Goal: Transaction & Acquisition: Purchase product/service

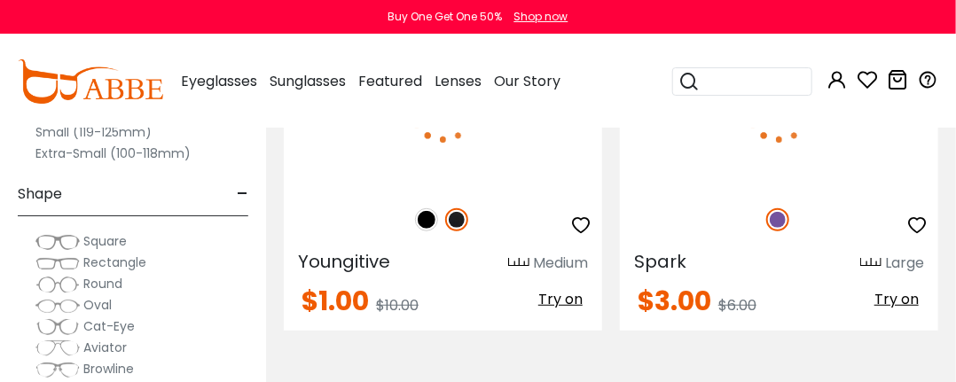
scroll to position [315, 0]
click at [110, 280] on span "Round" at bounding box center [102, 284] width 39 height 18
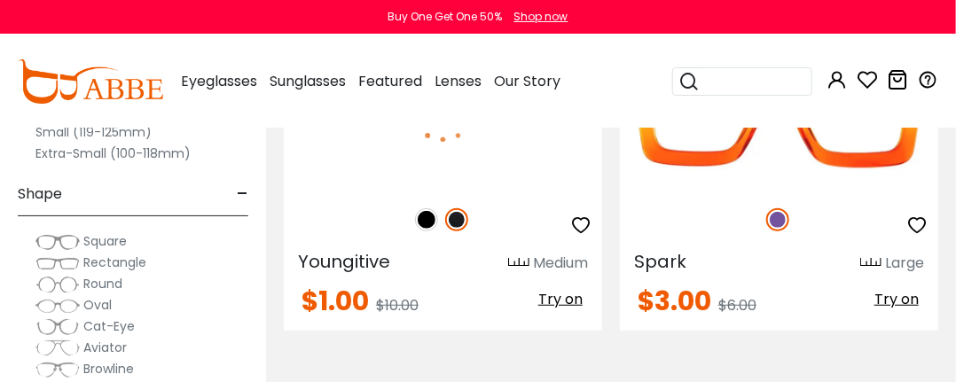
scroll to position [0, 0]
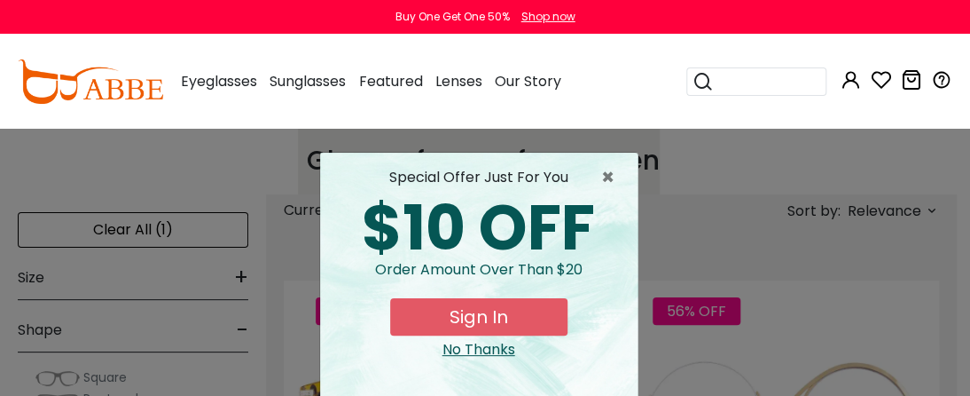
click at [239, 279] on div "× special offer just for you $10 OFF Order amount over than $20 Sign In No Than…" at bounding box center [485, 198] width 970 height 396
click at [601, 179] on span "×" at bounding box center [612, 177] width 22 height 21
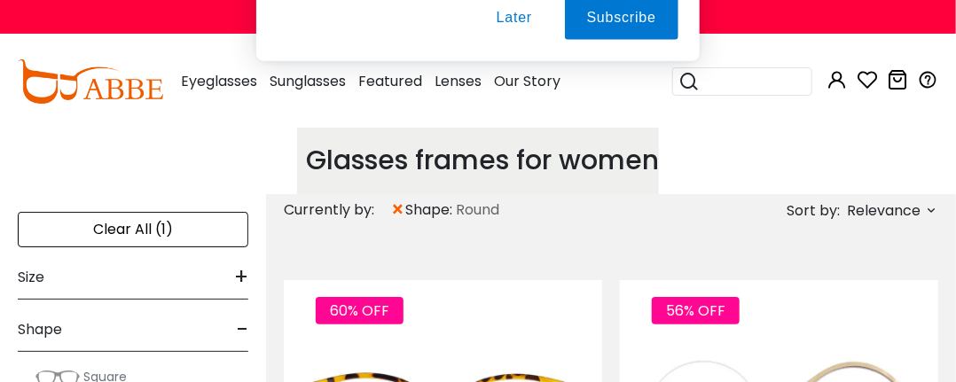
click at [0, 0] on button "Later" at bounding box center [0, 0] width 0 height 0
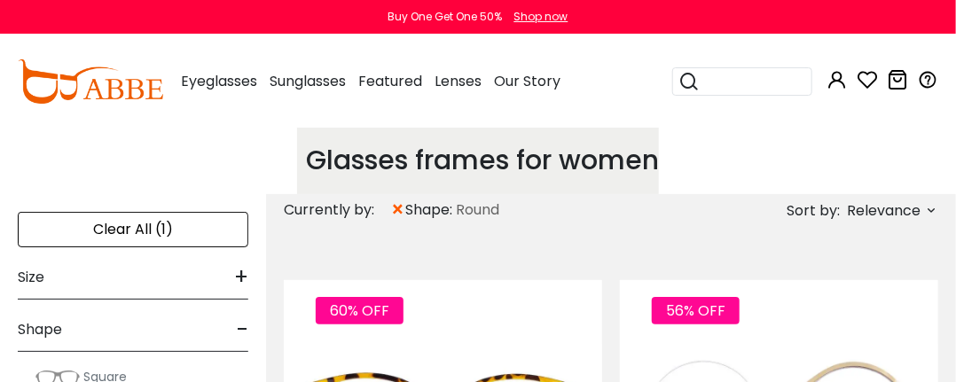
click at [240, 271] on span "+" at bounding box center [241, 277] width 14 height 43
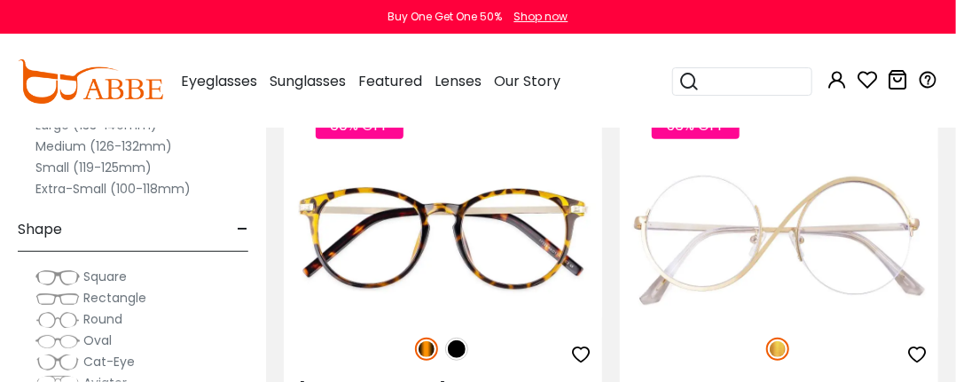
scroll to position [333, 0]
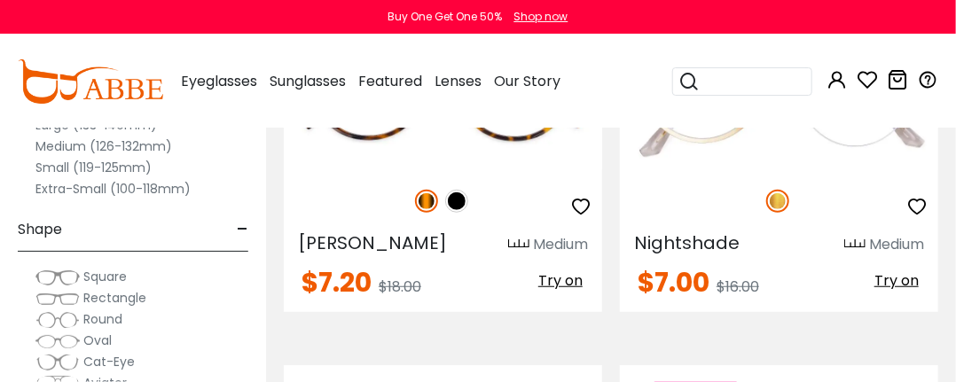
click at [109, 165] on label "Small (119-125mm)" at bounding box center [93, 167] width 116 height 21
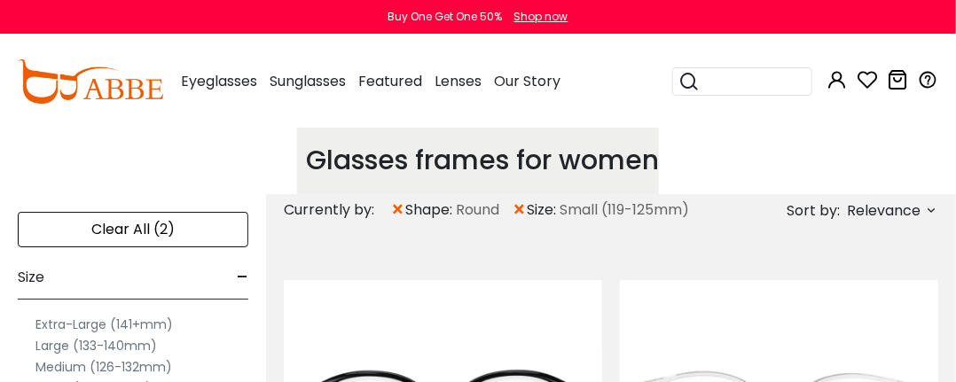
click at [777, 161] on div "Glasses frames for women Choose from a wide range of colors and styles of women…" at bounding box center [478, 160] width 956 height 67
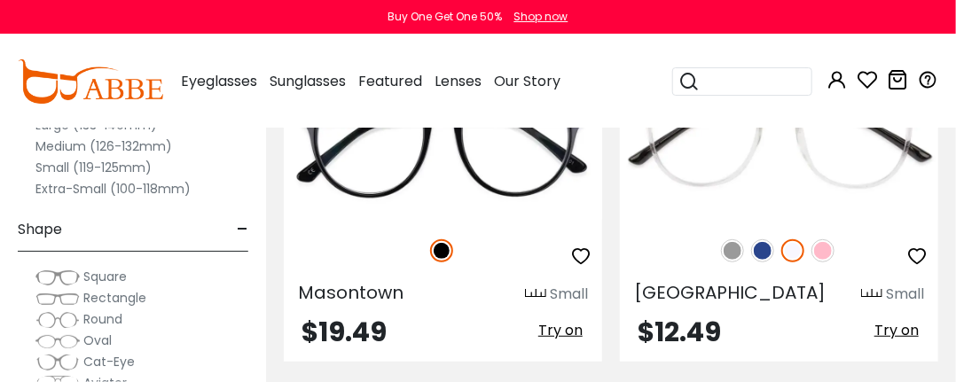
scroll to position [390, 0]
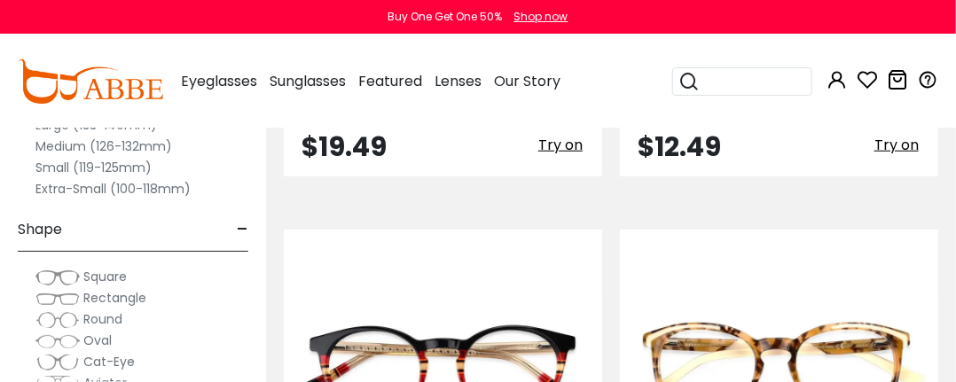
scroll to position [553, 0]
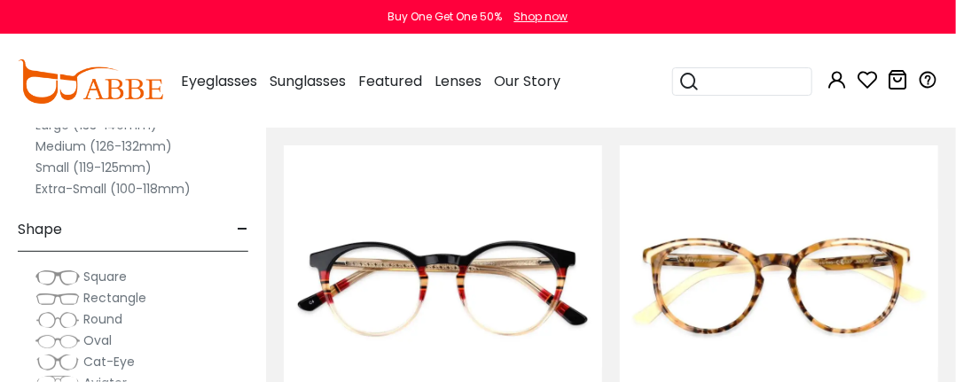
click at [248, 272] on div "Clear All (2) Size - Extra-Large (141+mm) Large (133-140mm) Medium (126-132mm) …" at bounding box center [133, 177] width 266 height 409
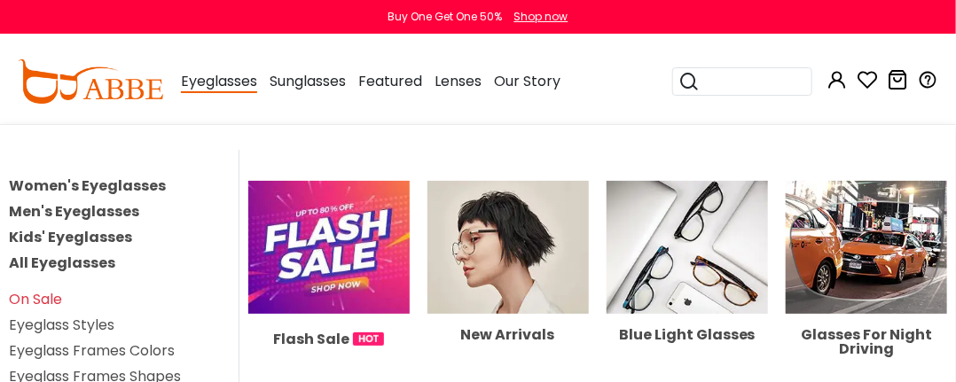
click at [223, 82] on span "Eyeglasses" at bounding box center [219, 82] width 76 height 22
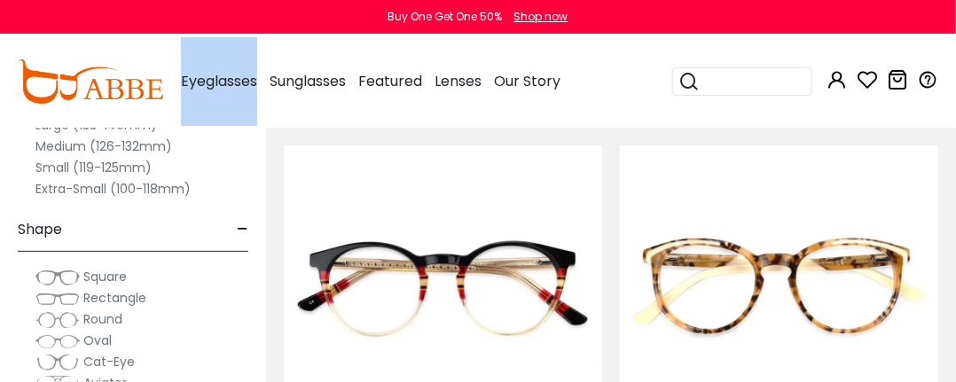
click at [223, 82] on span "Eyeglasses" at bounding box center [219, 81] width 76 height 20
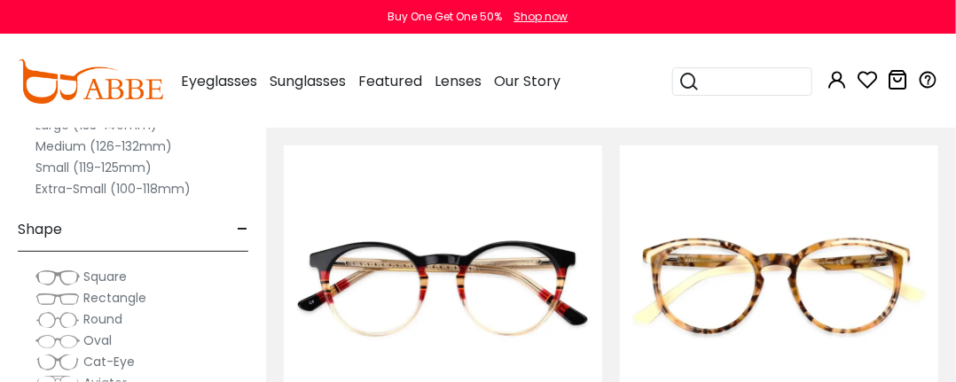
click at [114, 317] on span "Round" at bounding box center [102, 319] width 39 height 18
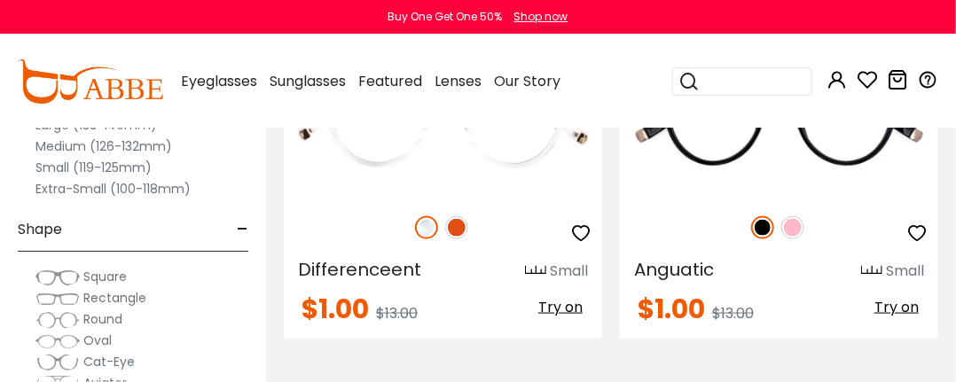
scroll to position [8195, 0]
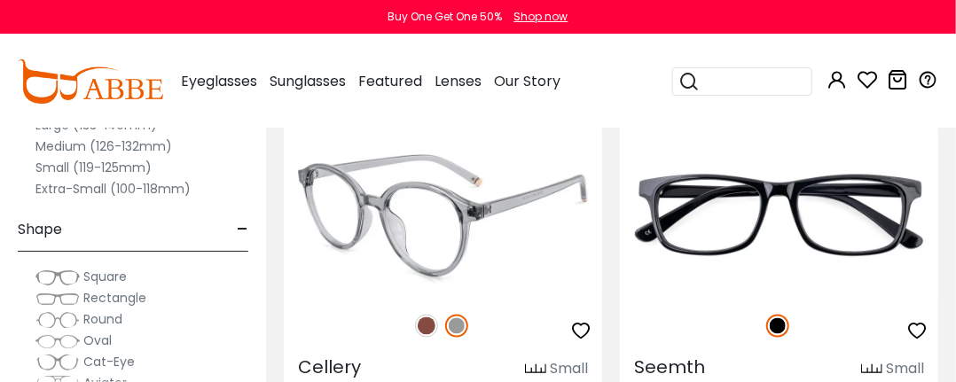
click at [428, 315] on img at bounding box center [426, 326] width 23 height 23
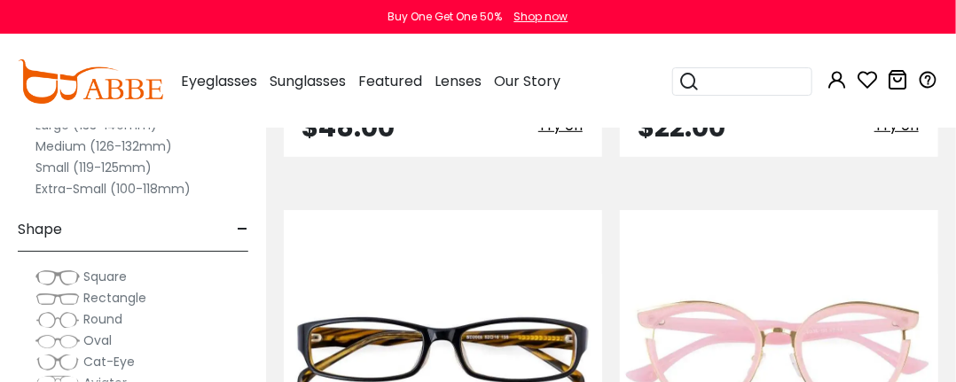
scroll to position [12559, 0]
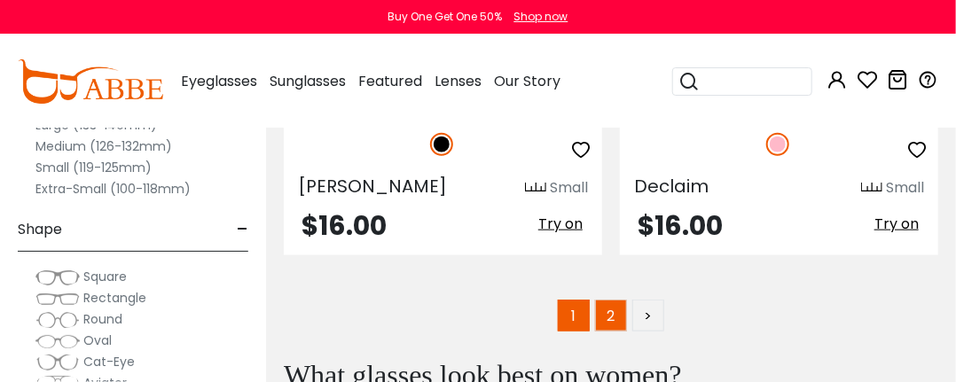
click at [608, 300] on link "2" at bounding box center [611, 316] width 32 height 32
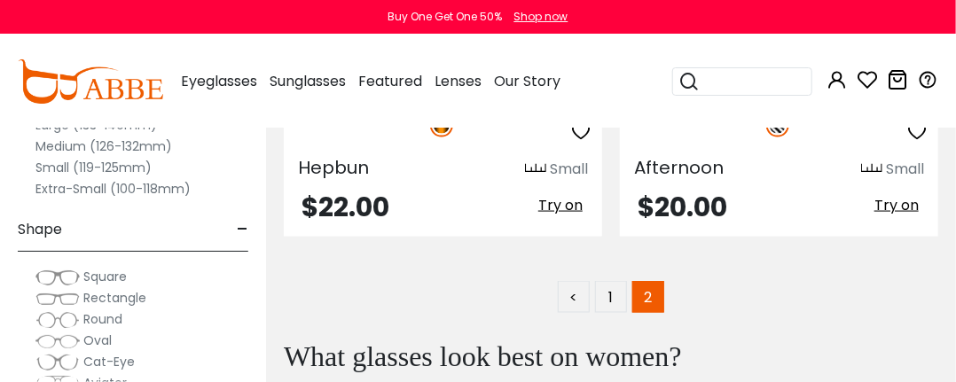
scroll to position [796, 0]
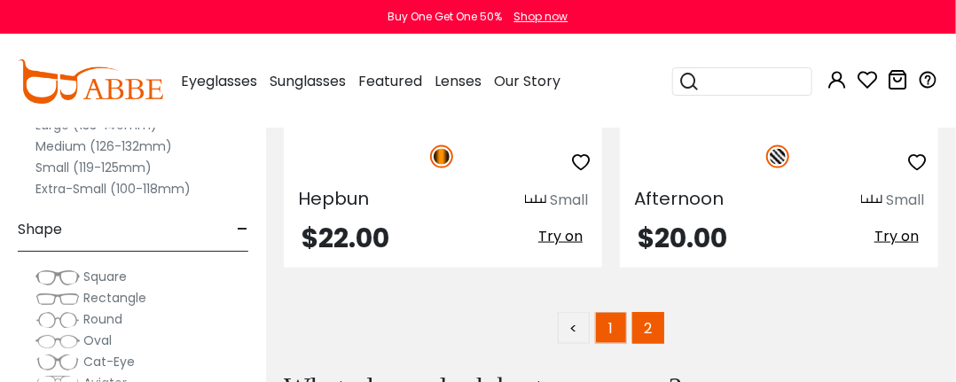
click at [612, 331] on link "1" at bounding box center [611, 328] width 32 height 32
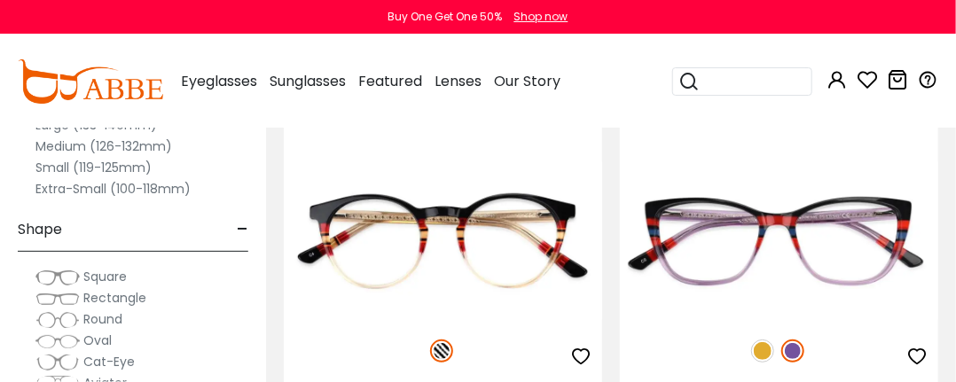
scroll to position [4931, 0]
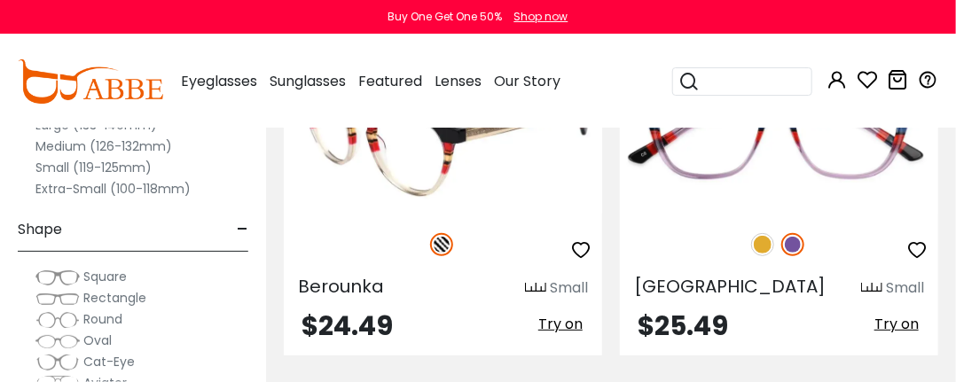
click at [428, 163] on img at bounding box center [443, 135] width 318 height 160
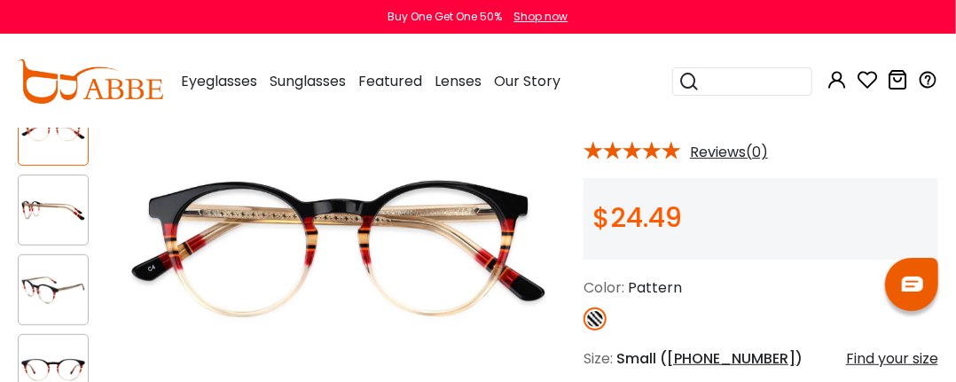
click at [67, 213] on img at bounding box center [53, 210] width 69 height 35
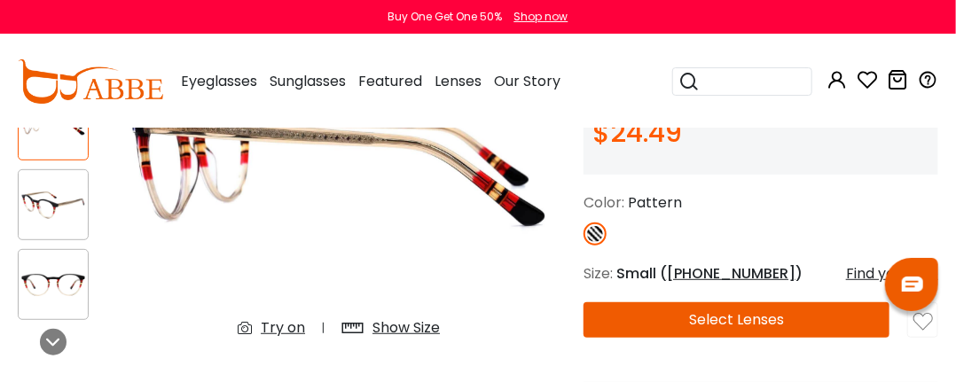
scroll to position [355, 0]
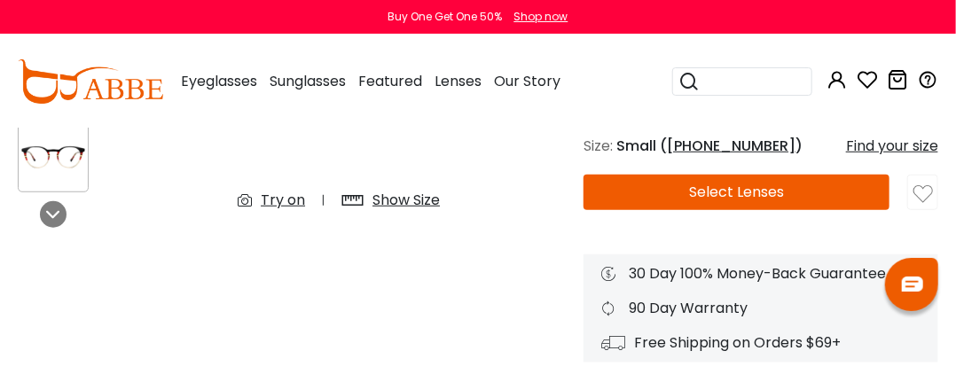
click at [755, 189] on button "Select Lenses" at bounding box center [737, 192] width 306 height 35
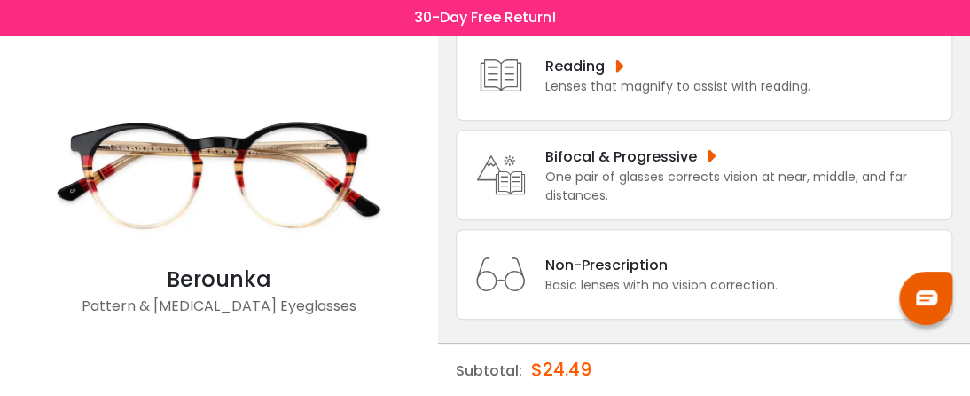
scroll to position [242, 0]
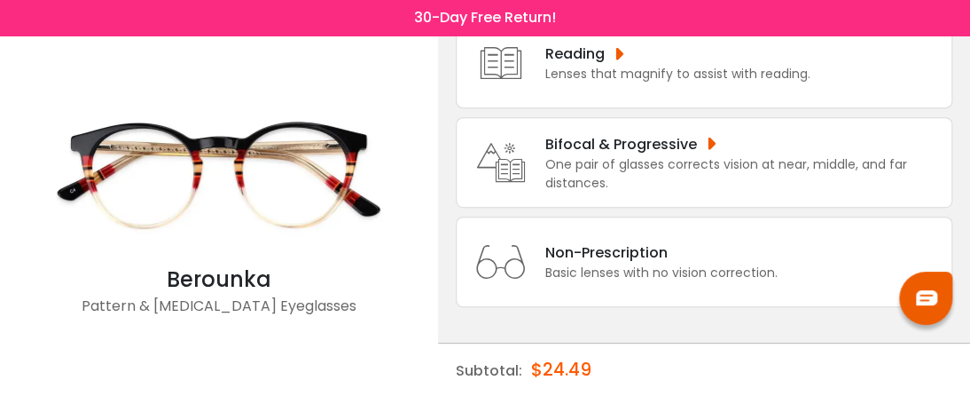
click at [663, 155] on div "One pair of glasses corrects vision at near, middle, and far distances." at bounding box center [743, 173] width 397 height 37
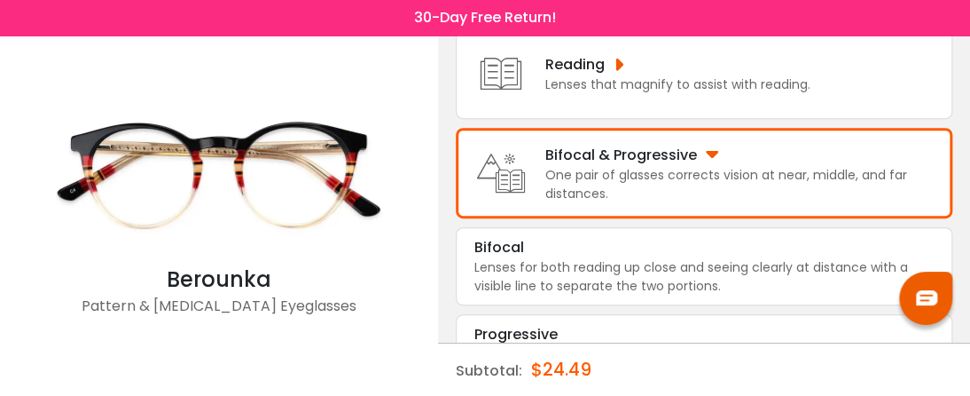
scroll to position [202, 0]
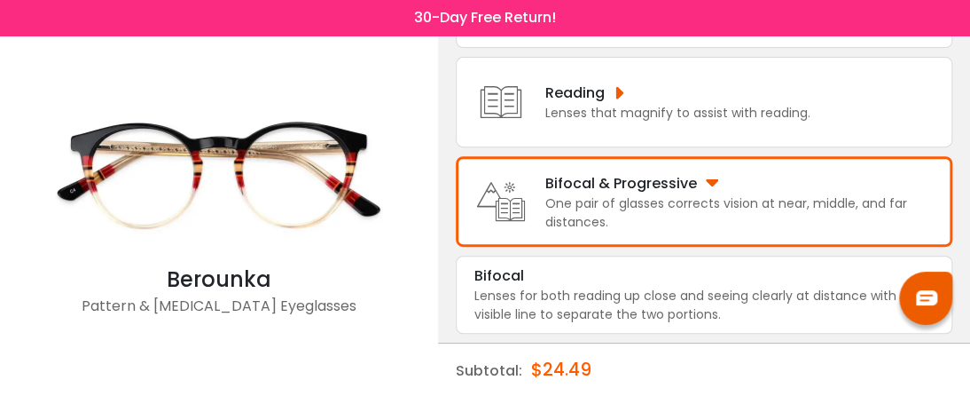
click at [829, 208] on div "One pair of glasses corrects vision at near, middle, and far distances." at bounding box center [743, 212] width 397 height 37
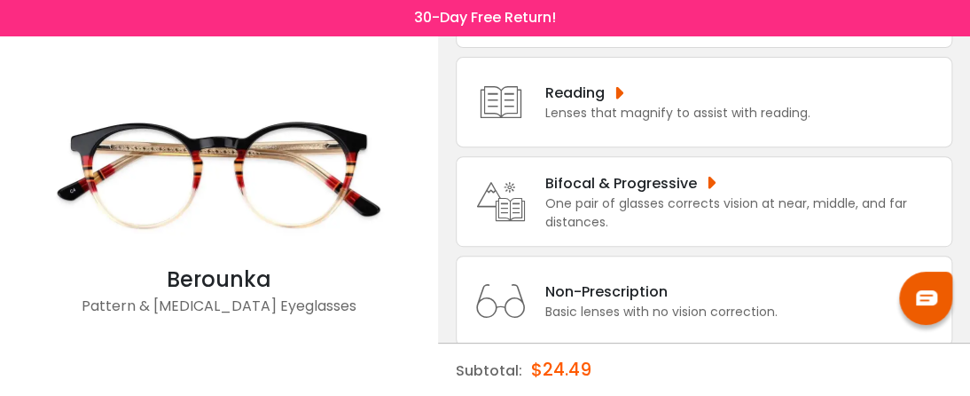
click at [829, 208] on div "One pair of glasses corrects vision at near, middle, and far distances." at bounding box center [743, 212] width 397 height 37
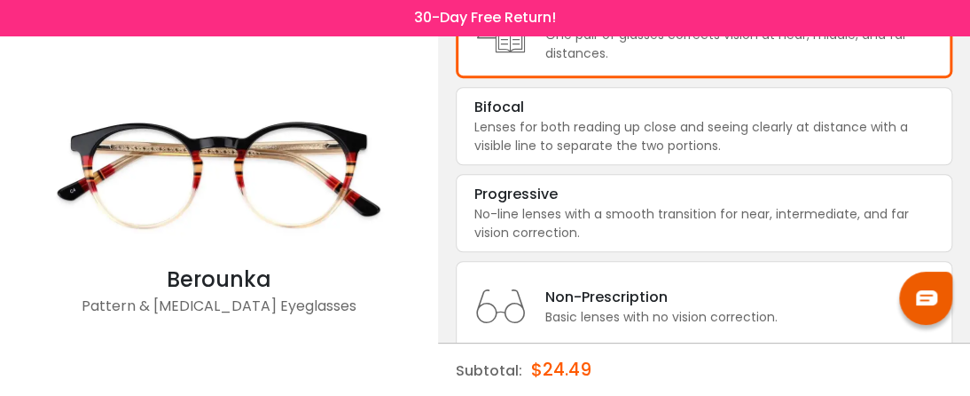
scroll to position [415, 0]
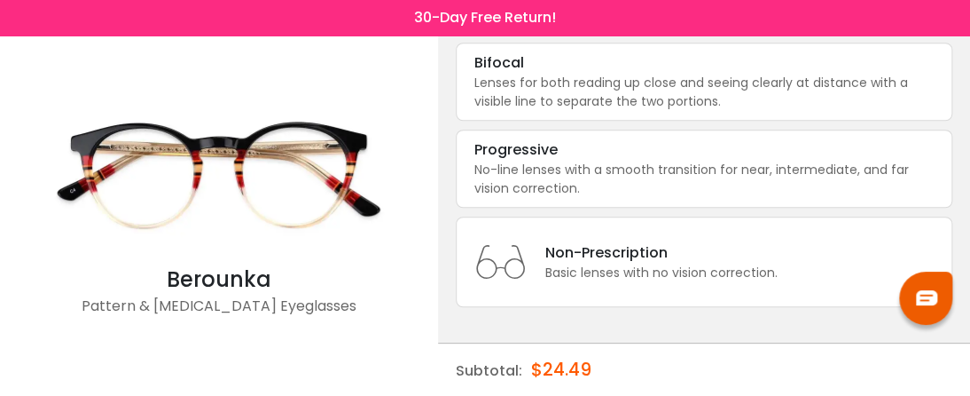
click at [710, 367] on div "Subtotal: $24.49" at bounding box center [704, 369] width 497 height 53
click at [574, 364] on div "$24.49" at bounding box center [561, 368] width 60 height 51
click at [686, 363] on div "Subtotal: $24.49" at bounding box center [704, 369] width 497 height 53
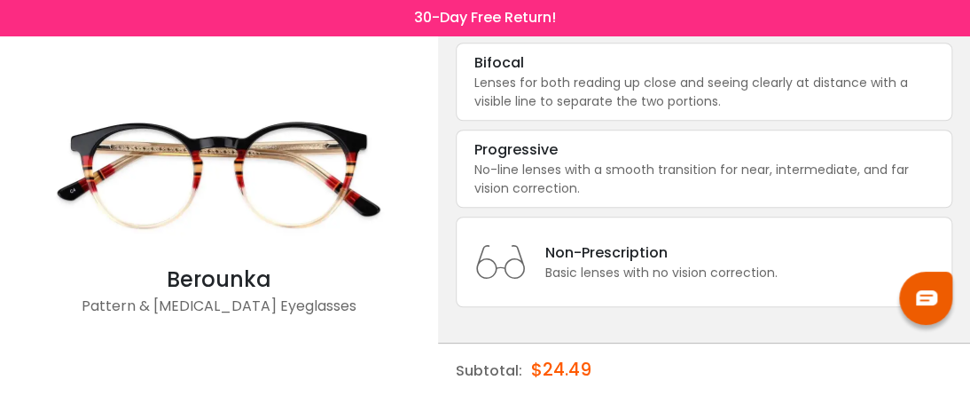
click at [969, 148] on div "< × Choose your usage Single Vision (Distance) This lens helps you see details …" at bounding box center [704, 7] width 532 height 775
click at [331, 162] on img at bounding box center [219, 174] width 355 height 177
click at [969, 59] on div "< × Choose your usage Single Vision (Distance) This lens helps you see details …" at bounding box center [704, 7] width 532 height 775
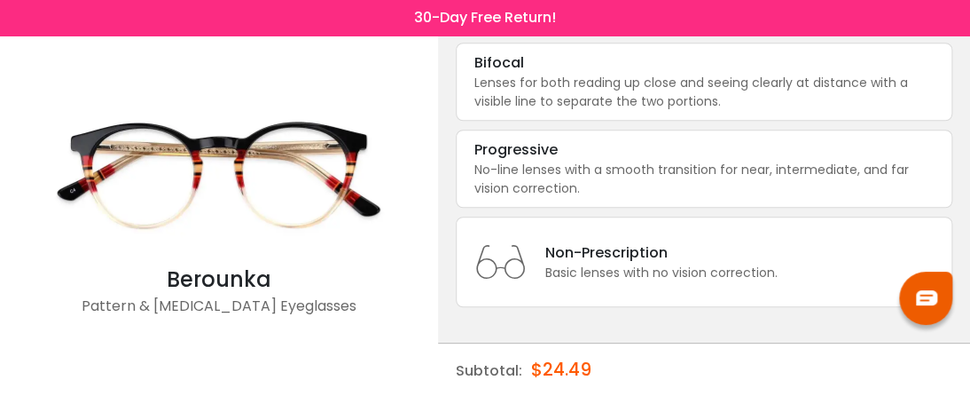
click at [969, 59] on div "< × Choose your usage Single Vision (Distance) This lens helps you see details …" at bounding box center [704, 7] width 532 height 775
click at [969, 60] on div "< × Choose your usage Single Vision (Distance) This lens helps you see details …" at bounding box center [704, 7] width 532 height 775
click at [969, 52] on div "< × Choose your usage Single Vision (Distance) This lens helps you see details …" at bounding box center [704, 7] width 532 height 775
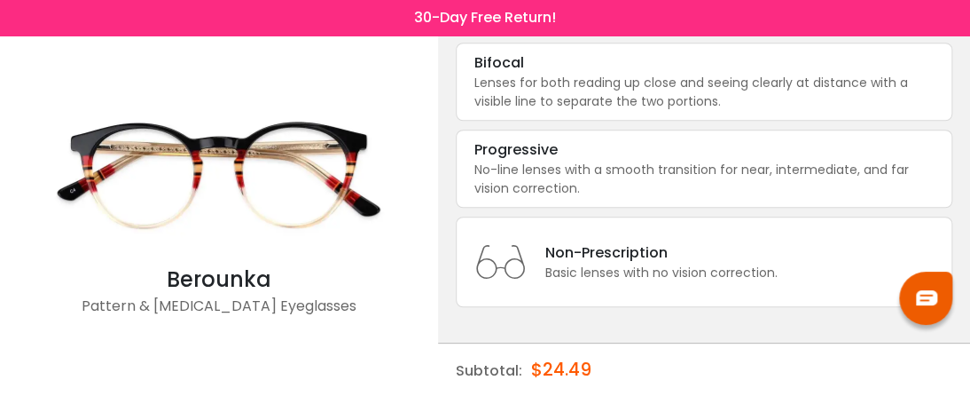
click at [969, 52] on div "< × Choose your usage Single Vision (Distance) This lens helps you see details …" at bounding box center [704, 7] width 532 height 775
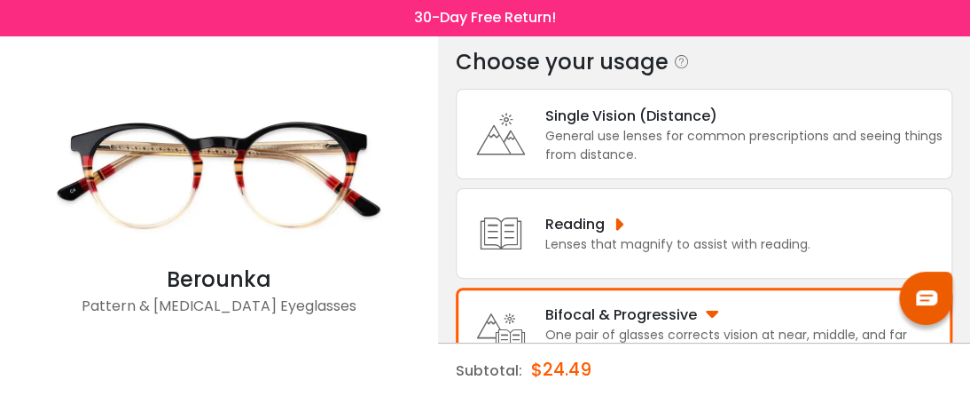
scroll to position [35, 0]
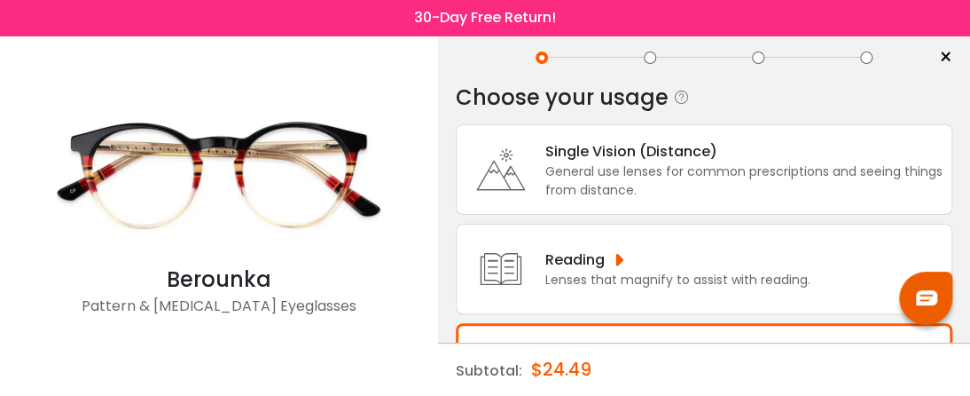
click at [649, 60] on div at bounding box center [650, 57] width 12 height 12
click at [949, 67] on span "×" at bounding box center [945, 57] width 13 height 27
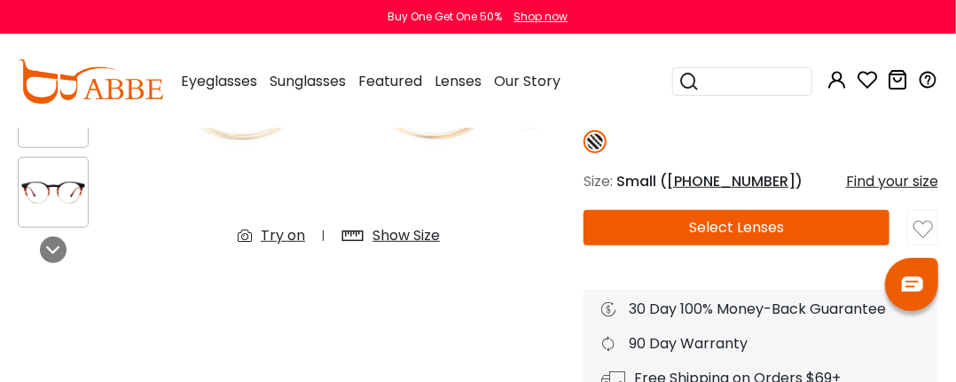
scroll to position [461, 0]
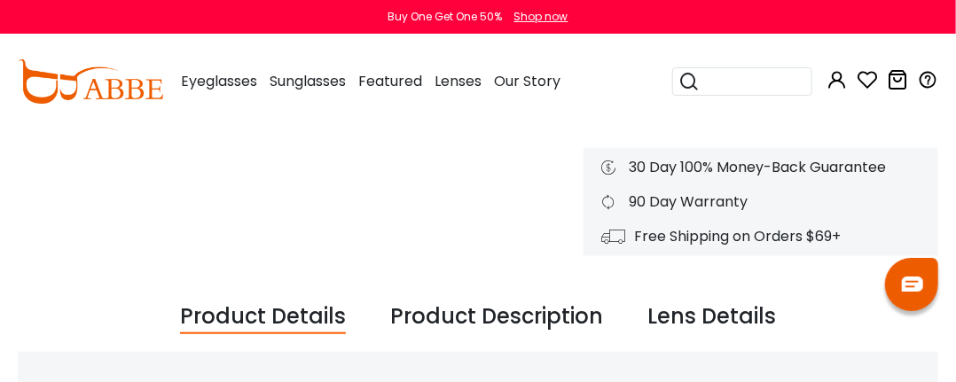
click at [725, 319] on div "Lens Details" at bounding box center [711, 318] width 129 height 34
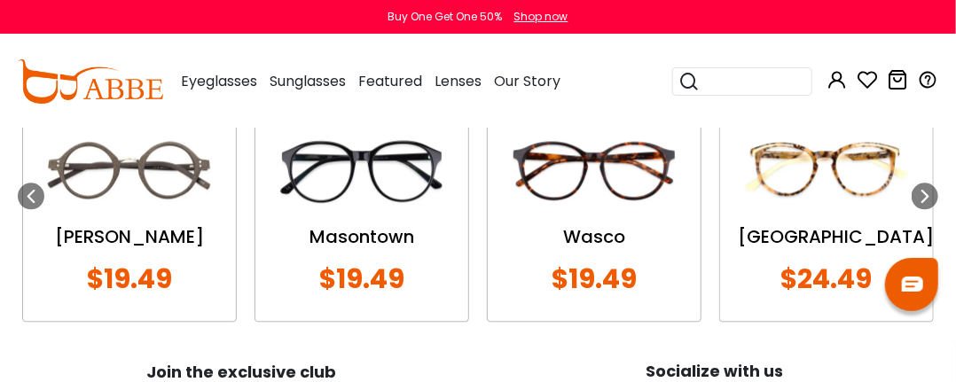
scroll to position [1348, 0]
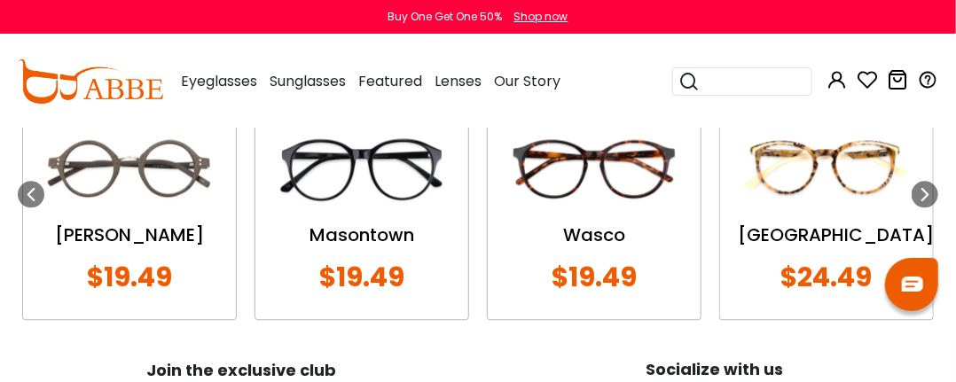
click at [121, 173] on img at bounding box center [129, 168] width 177 height 89
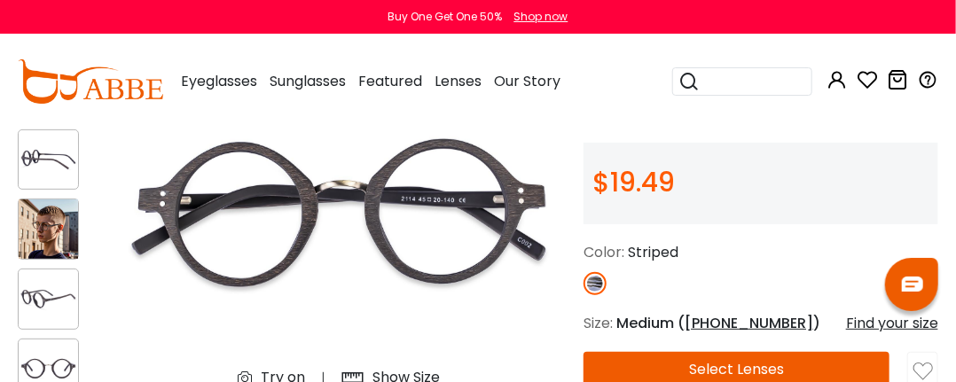
click at [59, 240] on img at bounding box center [48, 229] width 59 height 59
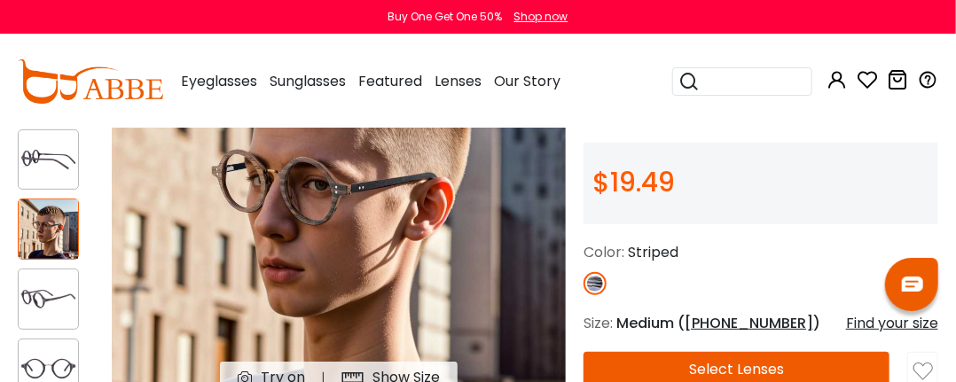
click at [50, 295] on img at bounding box center [48, 299] width 59 height 29
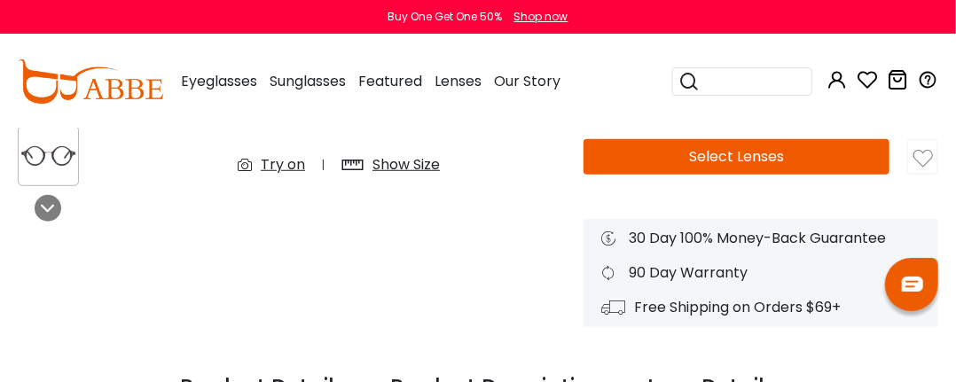
scroll to position [355, 0]
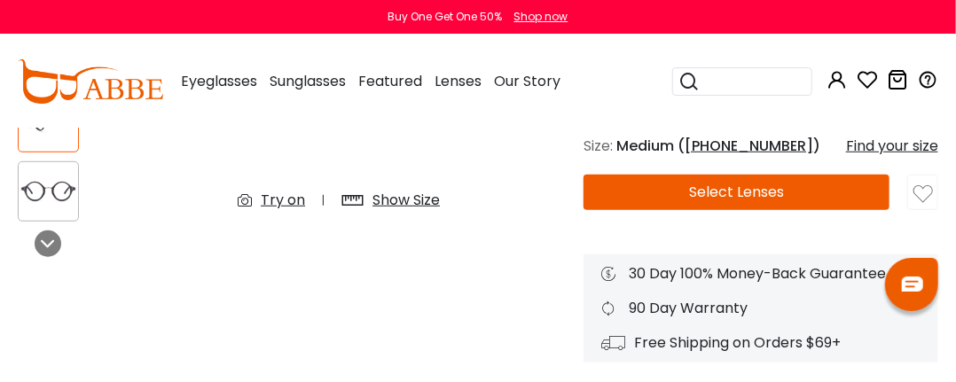
click at [692, 195] on button "Select Lenses" at bounding box center [737, 192] width 306 height 35
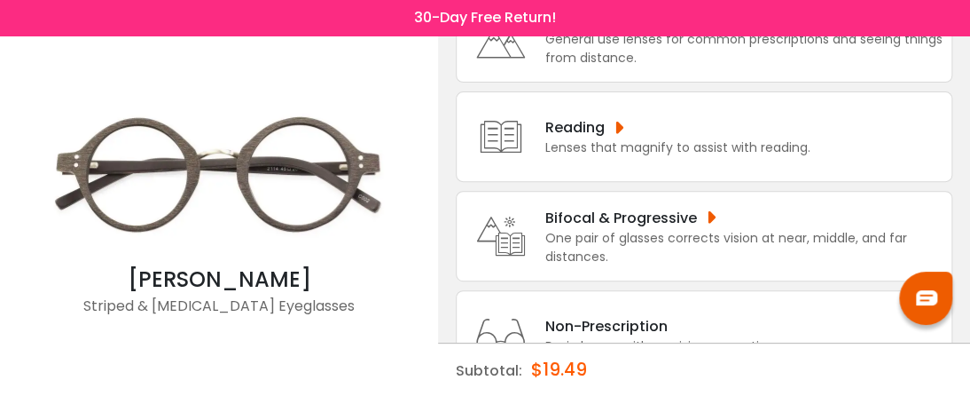
scroll to position [177, 0]
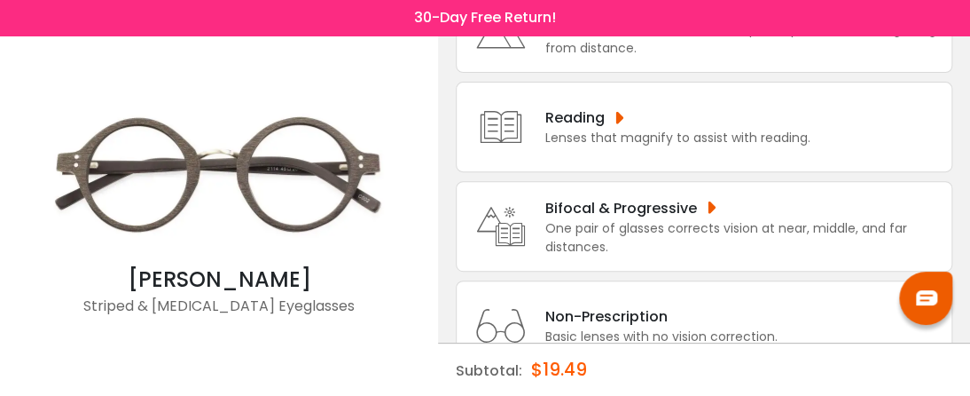
click at [710, 211] on div "Bifocal & Progressive" at bounding box center [743, 208] width 397 height 22
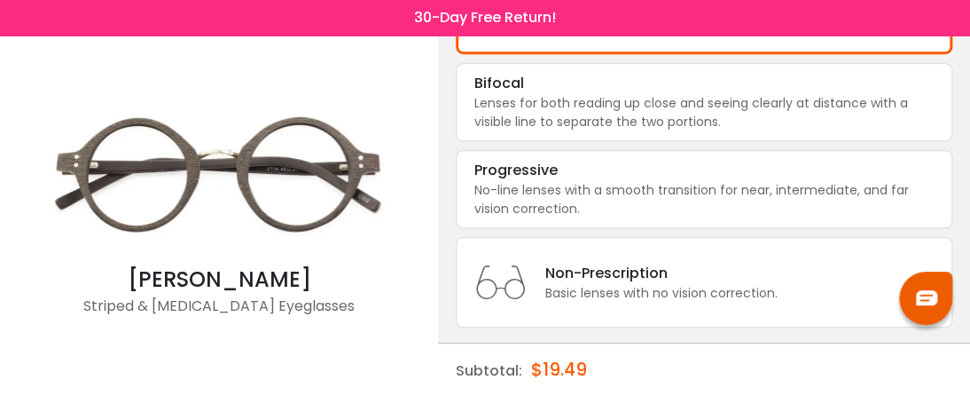
scroll to position [415, 0]
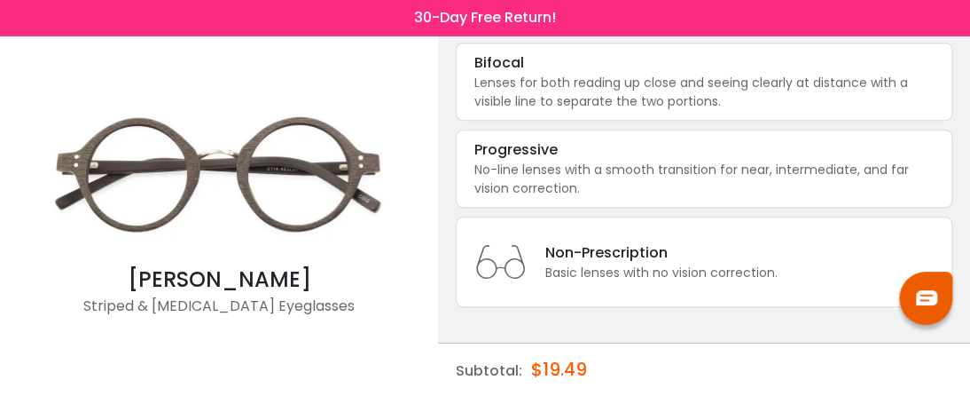
click at [624, 23] on div "30-Day Free Return!" at bounding box center [485, 17] width 970 height 35
click at [604, 154] on div "Progressive" at bounding box center [704, 149] width 459 height 21
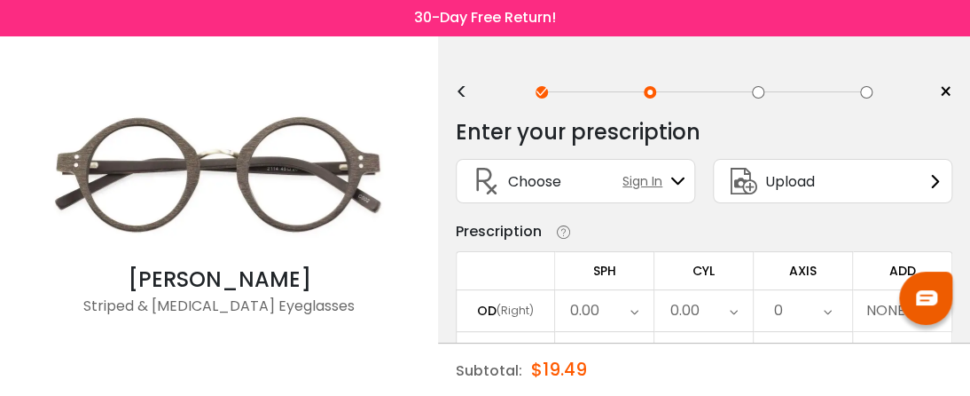
scroll to position [0, 0]
click at [927, 184] on div "Upload" at bounding box center [832, 182] width 239 height 44
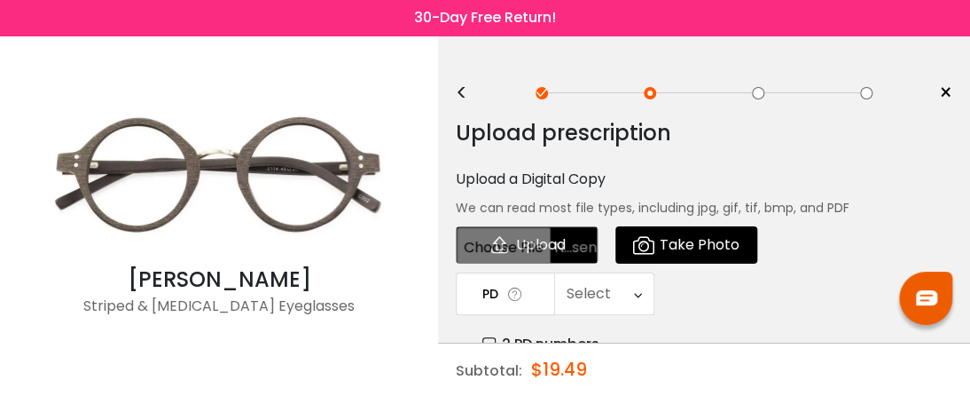
click at [557, 243] on input "file" at bounding box center [527, 244] width 142 height 37
type input "**********"
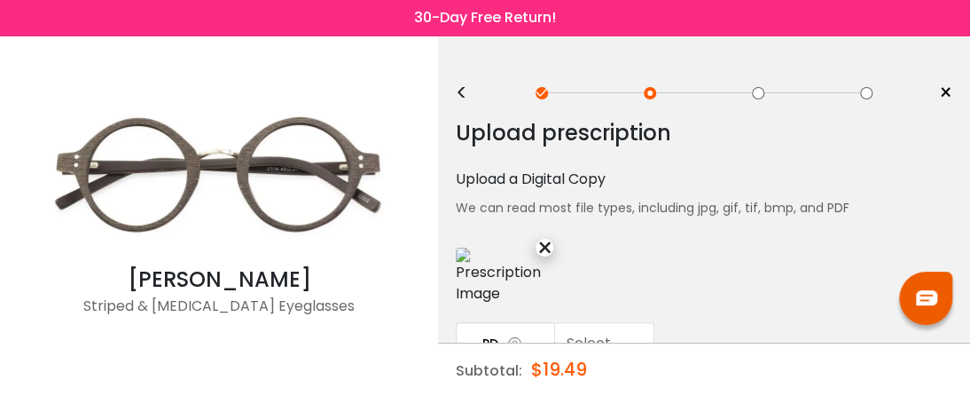
click at [930, 203] on div "We can read most file types, including jpg, gif, tif, bmp, and PDF" at bounding box center [704, 208] width 497 height 36
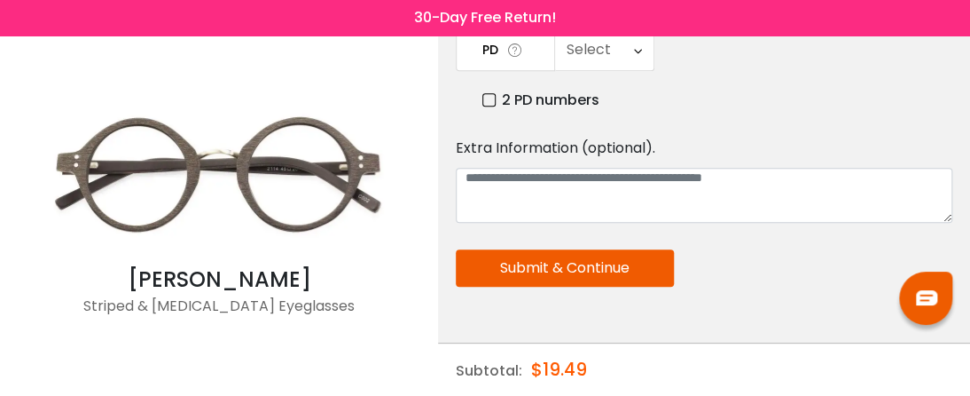
scroll to position [342, 0]
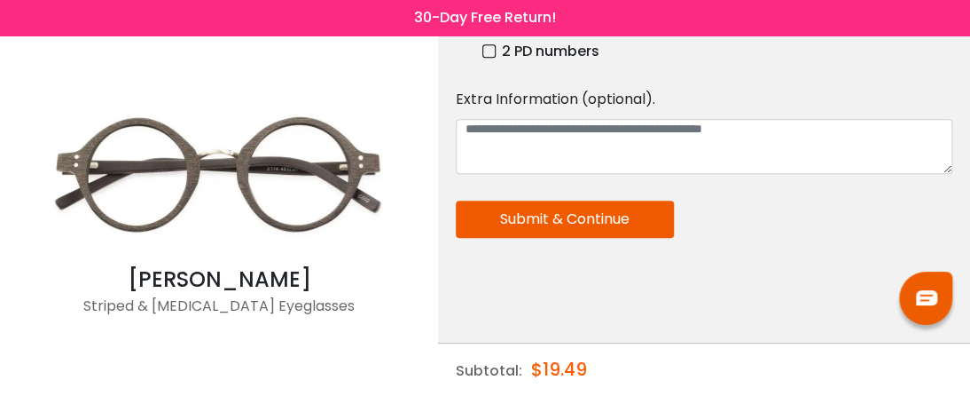
click at [636, 210] on button "Submit & Continue" at bounding box center [565, 218] width 218 height 37
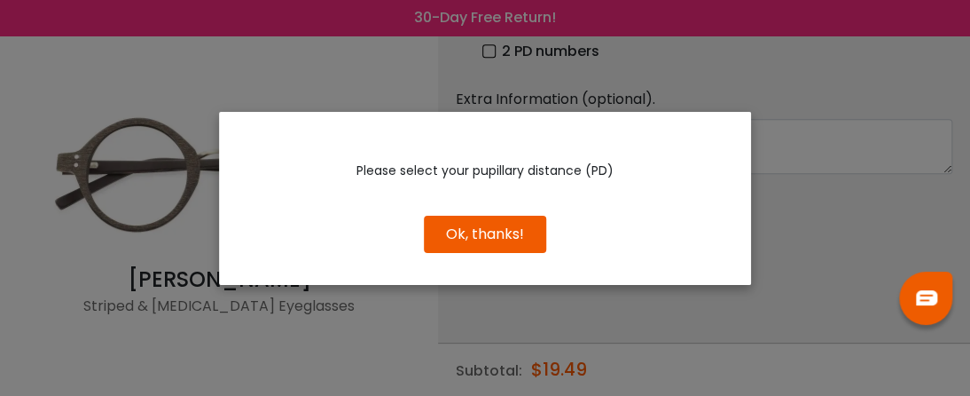
click at [483, 233] on button "Ok, thanks!" at bounding box center [485, 234] width 122 height 37
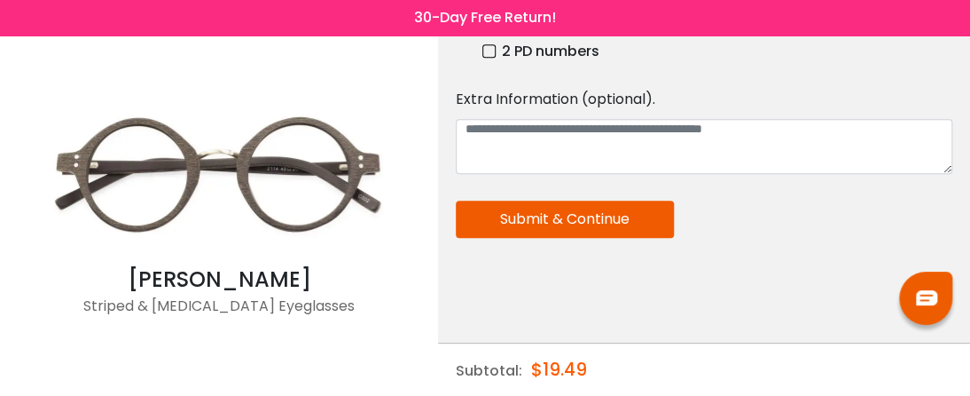
click at [967, 40] on div "< × Choose your usage Single Vision (Distance) This lens helps you see details …" at bounding box center [704, 45] width 532 height 704
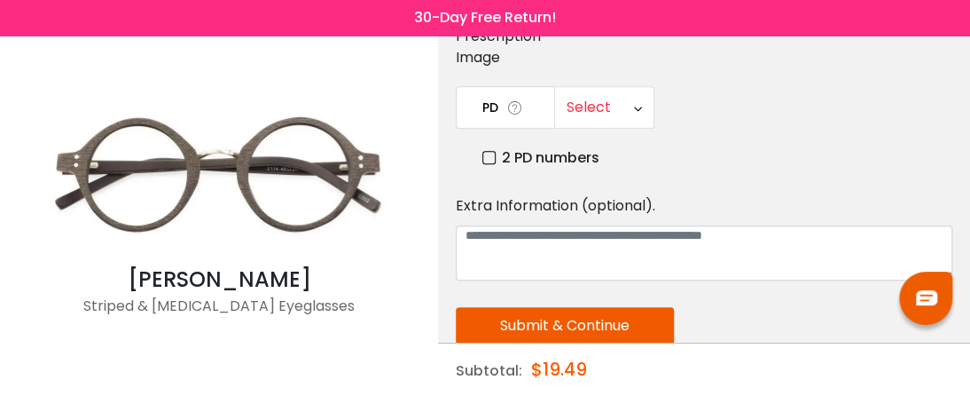
scroll to position [200, 0]
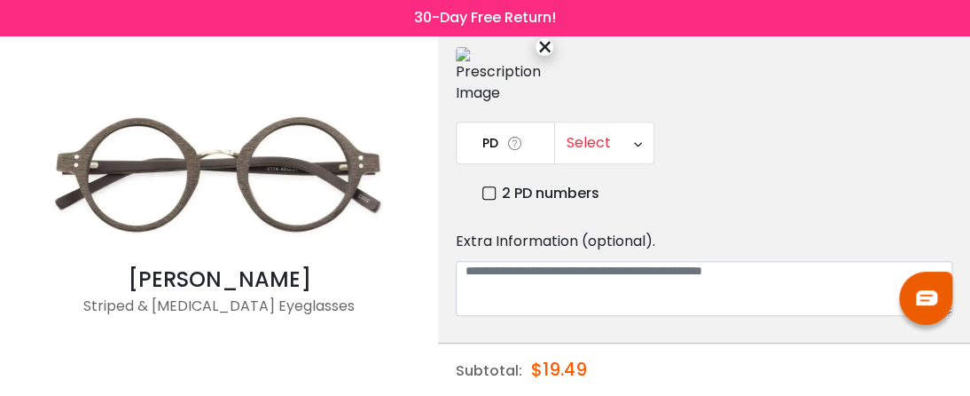
click at [649, 137] on div "Select" at bounding box center [604, 142] width 98 height 41
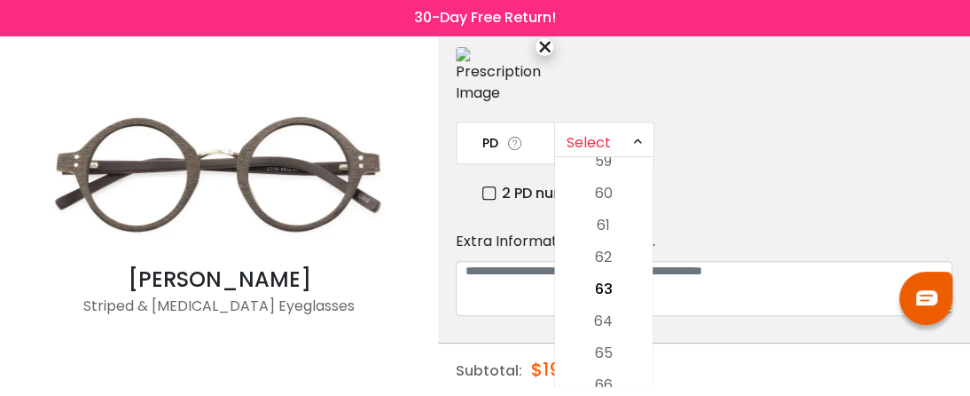
click at [649, 137] on div "Select" at bounding box center [604, 142] width 98 height 41
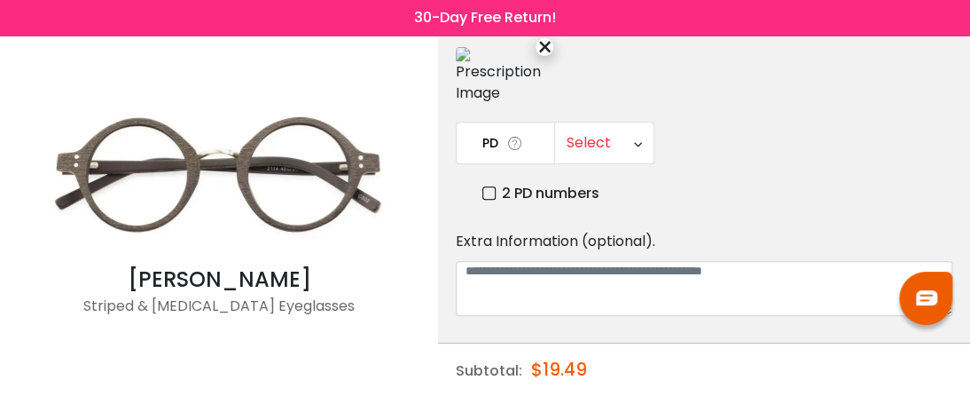
click at [649, 138] on div "Select" at bounding box center [604, 142] width 98 height 41
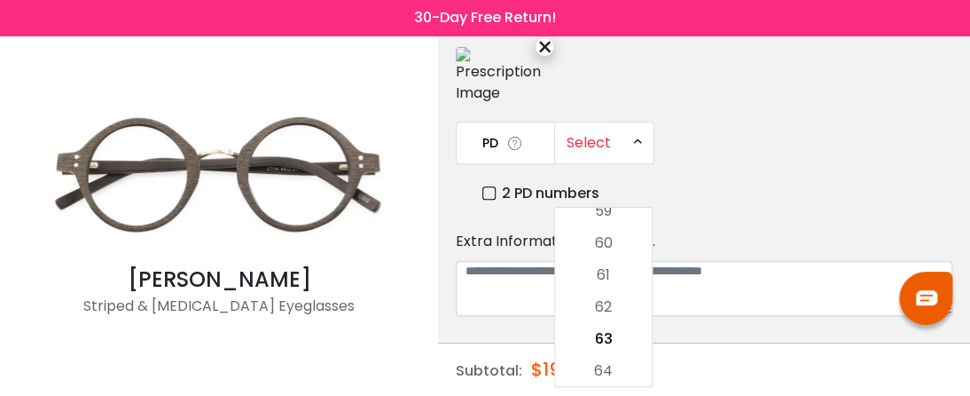
click at [649, 138] on div "Select" at bounding box center [604, 142] width 98 height 41
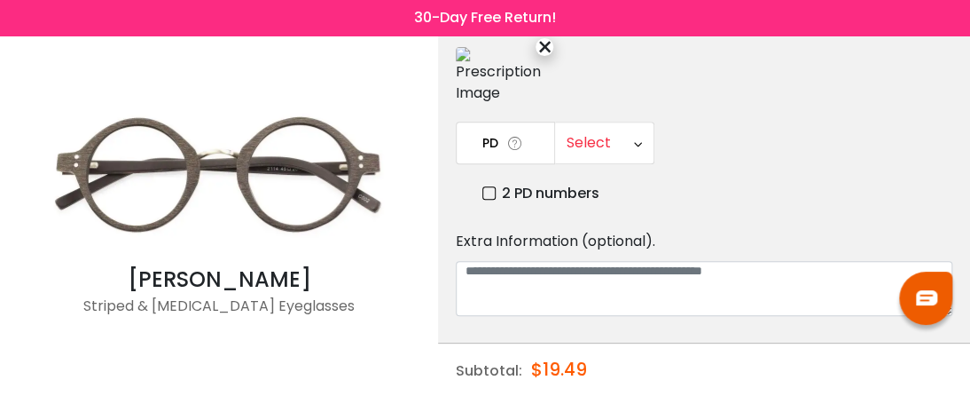
click at [649, 138] on div "Select" at bounding box center [604, 142] width 98 height 41
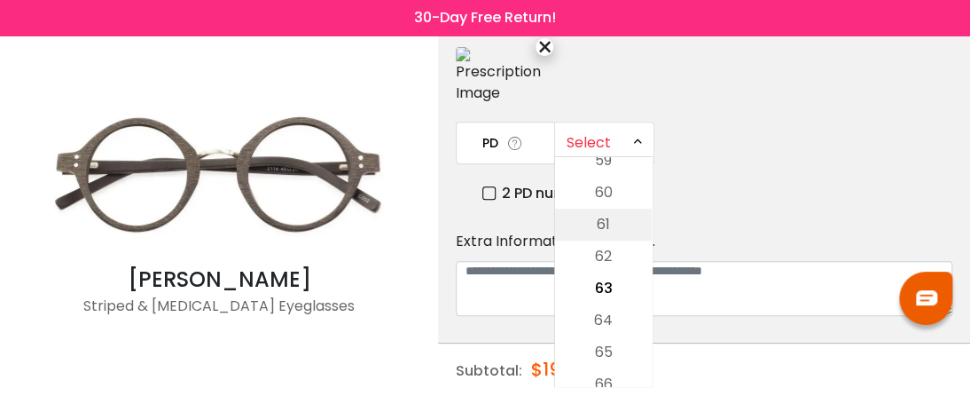
click at [610, 223] on li "61" at bounding box center [603, 224] width 97 height 32
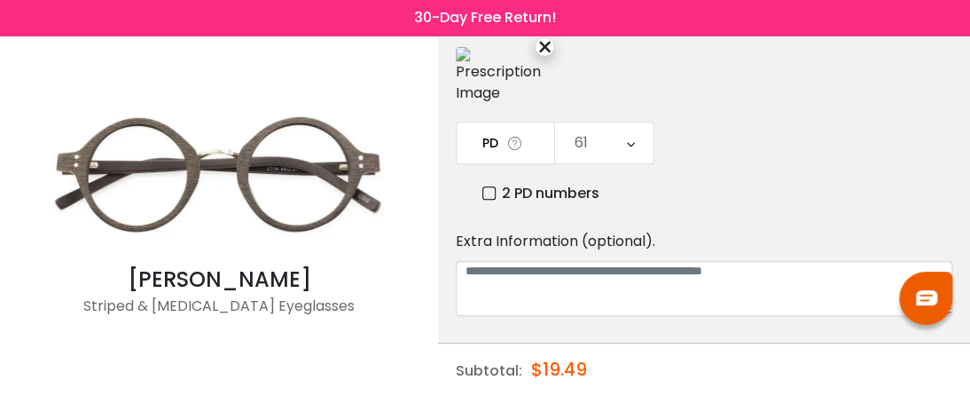
click at [678, 182] on div "2 PD numbers" at bounding box center [718, 193] width 470 height 22
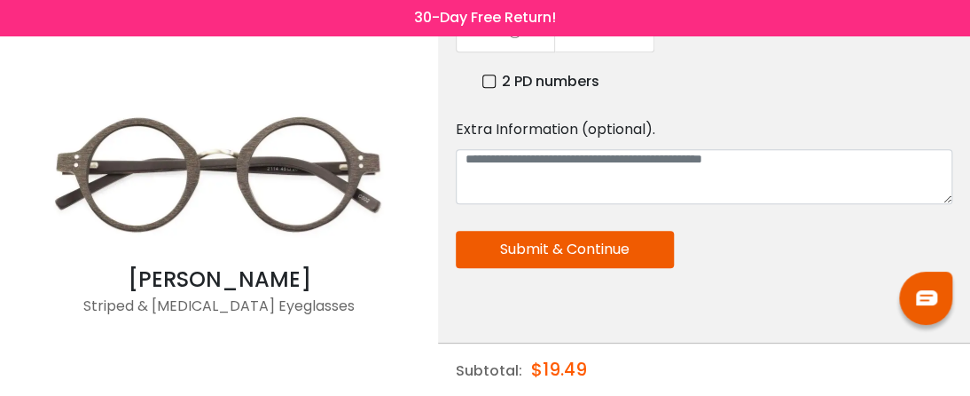
scroll to position [342, 0]
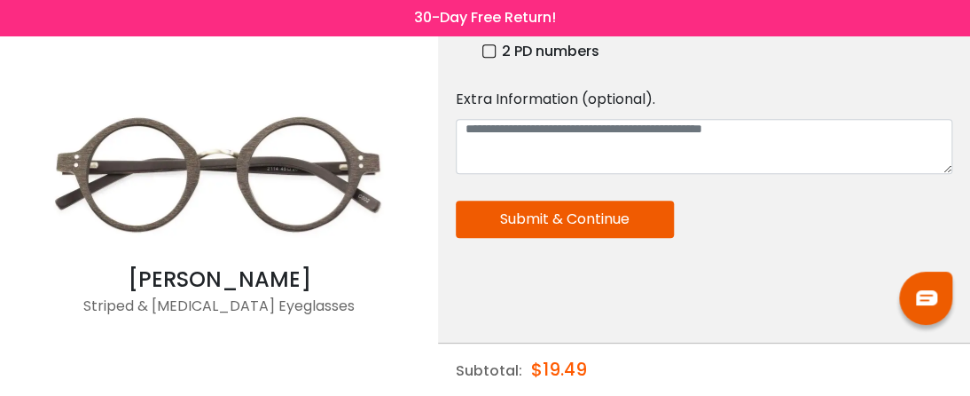
click at [616, 228] on button "Submit & Continue" at bounding box center [565, 218] width 218 height 37
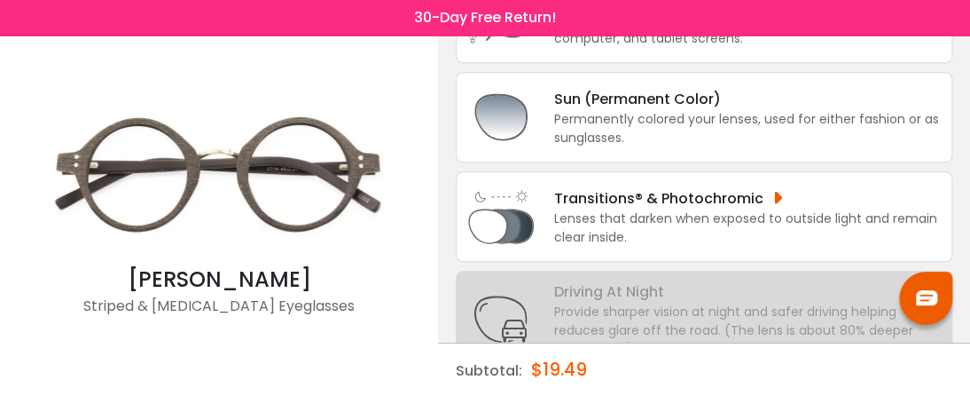
scroll to position [286, 0]
click at [661, 116] on div "Permanently colored your lenses, used for either fashion or as sunglasses." at bounding box center [748, 129] width 388 height 37
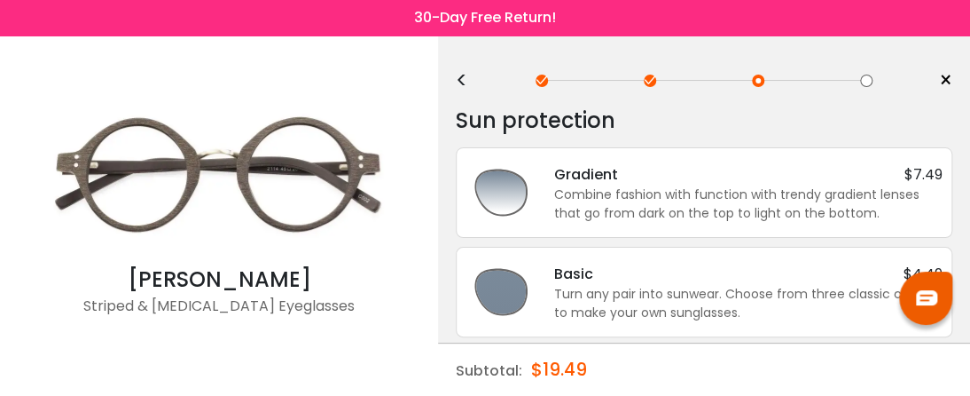
scroll to position [0, 0]
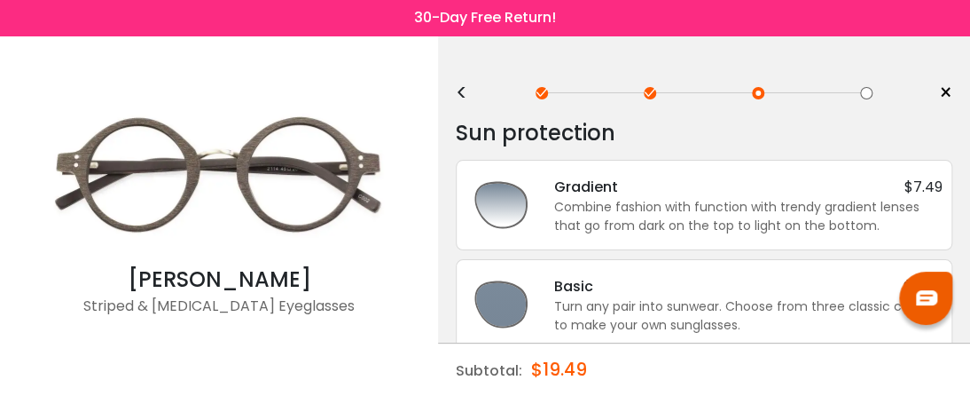
click at [661, 116] on div "Sun protection" at bounding box center [704, 132] width 497 height 35
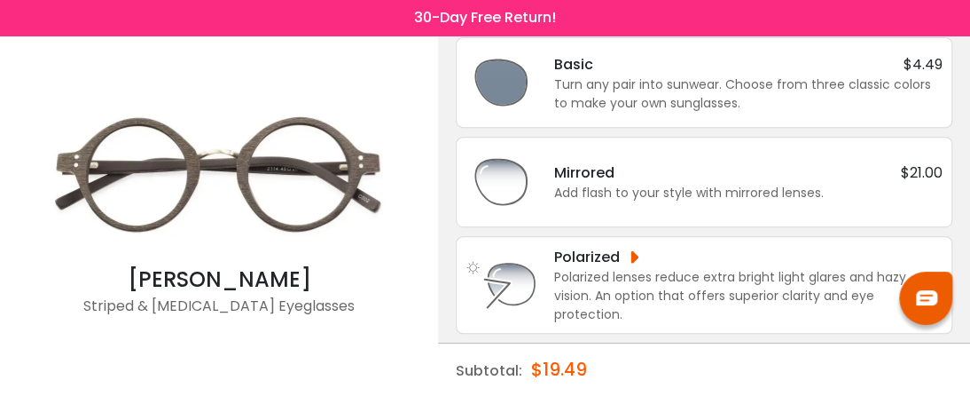
scroll to position [186, 0]
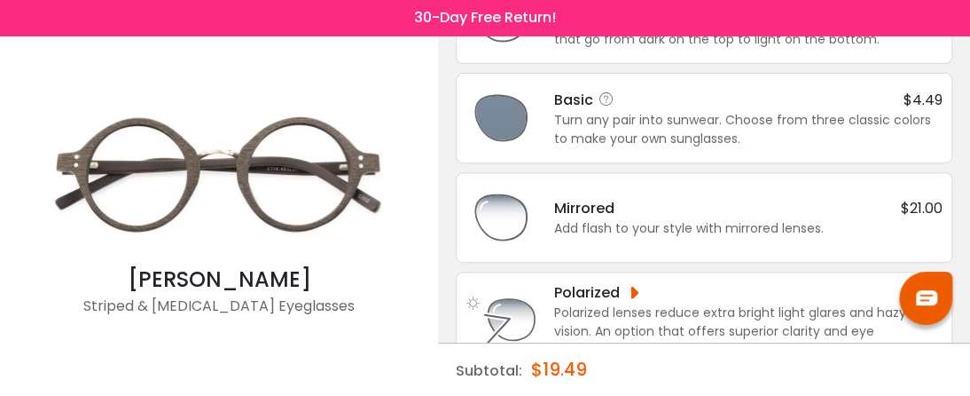
click at [695, 125] on div "Turn any pair into sunwear. Choose from three classic colors to make your own s…" at bounding box center [748, 129] width 388 height 37
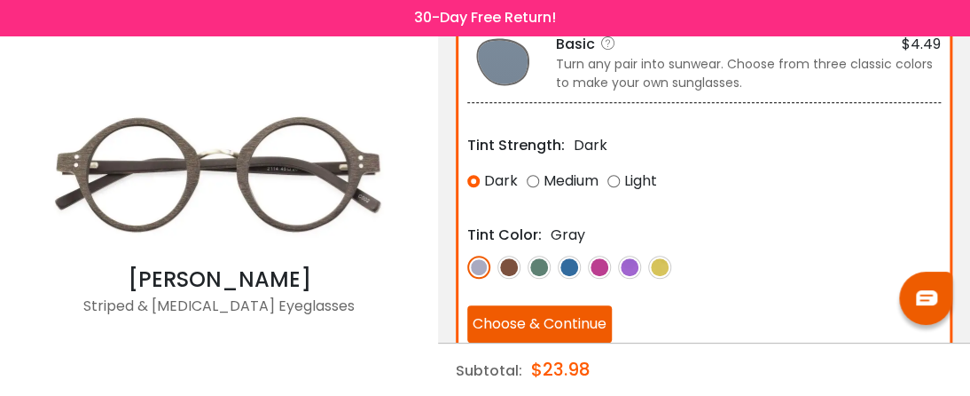
scroll to position [247, 0]
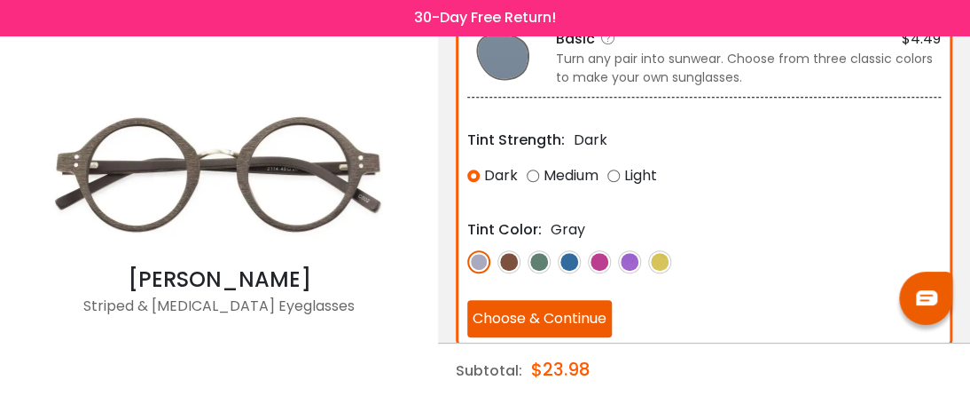
click at [508, 262] on img at bounding box center [509, 261] width 23 height 23
click at [612, 176] on div "Light" at bounding box center [633, 176] width 50 height 32
click at [663, 265] on img at bounding box center [659, 261] width 23 height 23
drag, startPoint x: 663, startPoint y: 265, endPoint x: 514, endPoint y: 254, distance: 149.5
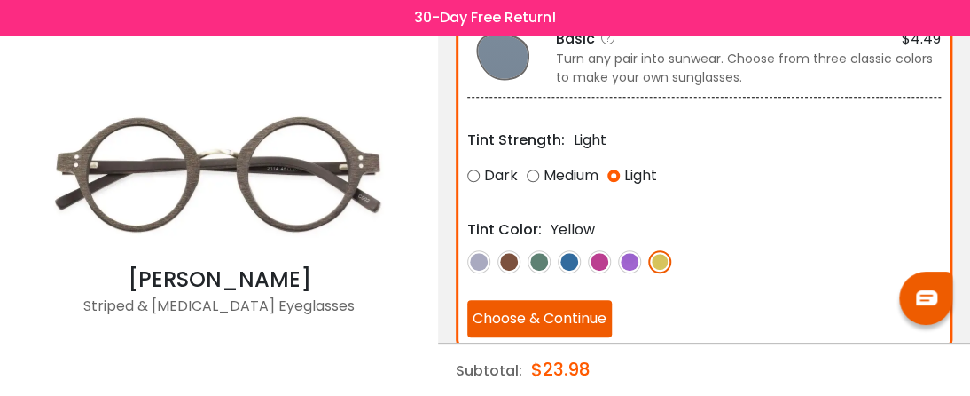
click at [514, 254] on div at bounding box center [704, 261] width 474 height 24
click at [514, 254] on img at bounding box center [509, 261] width 23 height 23
